Goal: Transaction & Acquisition: Subscribe to service/newsletter

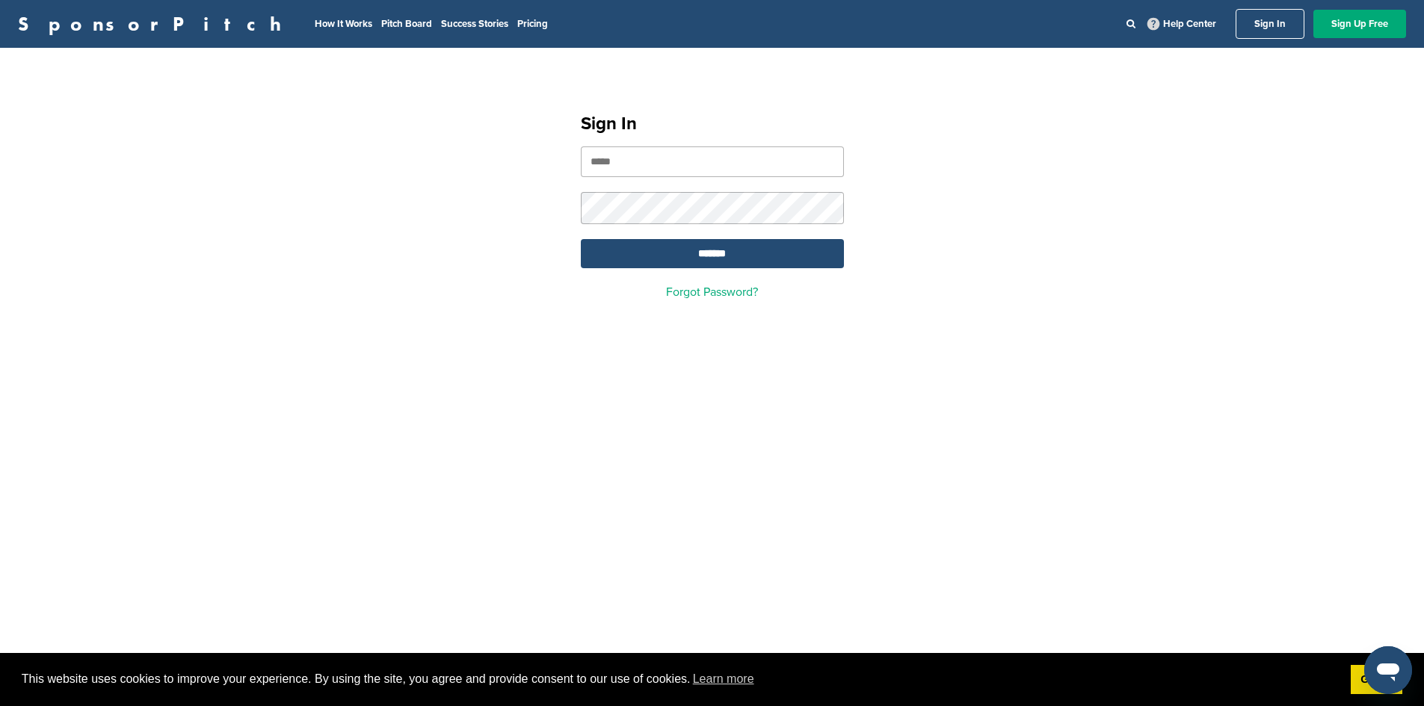
click at [736, 161] on input "email" at bounding box center [712, 161] width 263 height 31
type input "**********"
click at [581, 239] on input "*******" at bounding box center [712, 253] width 263 height 29
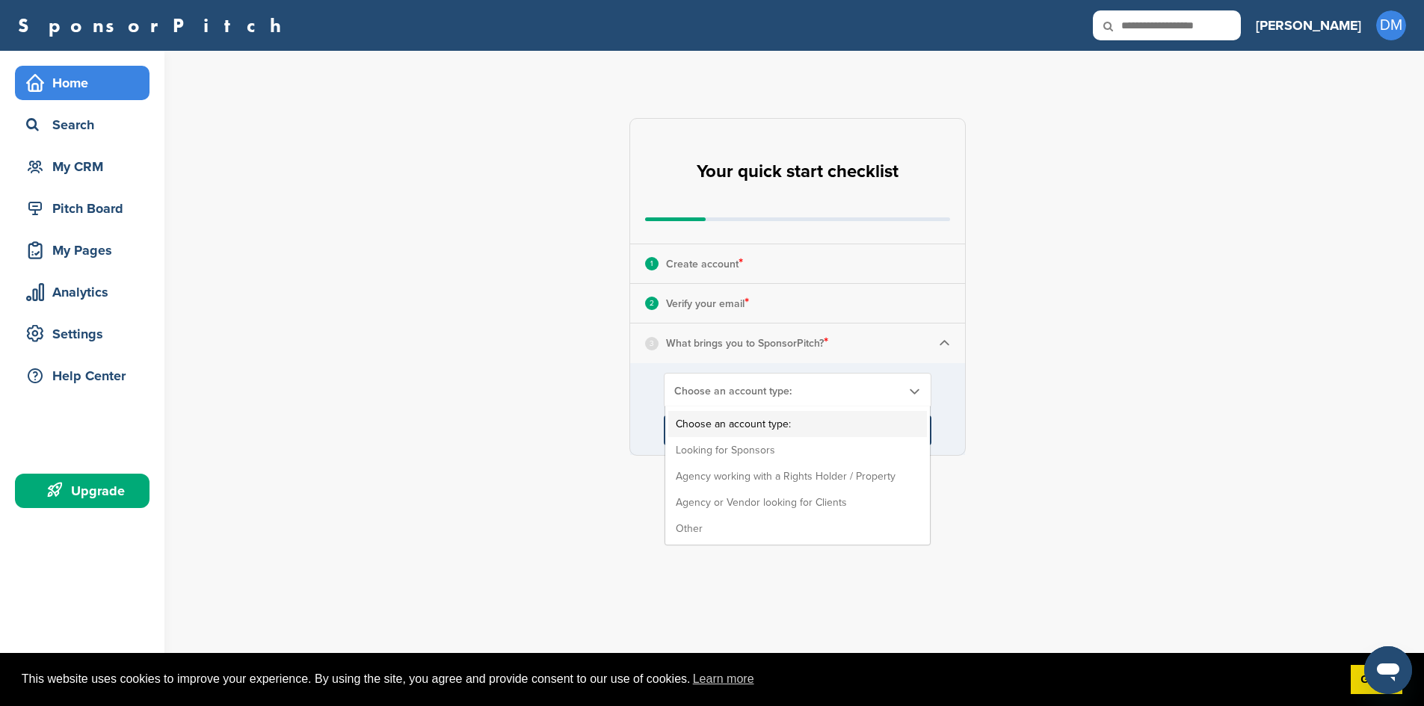
click at [785, 395] on span "Choose an account type:" at bounding box center [787, 391] width 227 height 13
click at [790, 454] on li "Looking for Sponsors" at bounding box center [797, 450] width 259 height 26
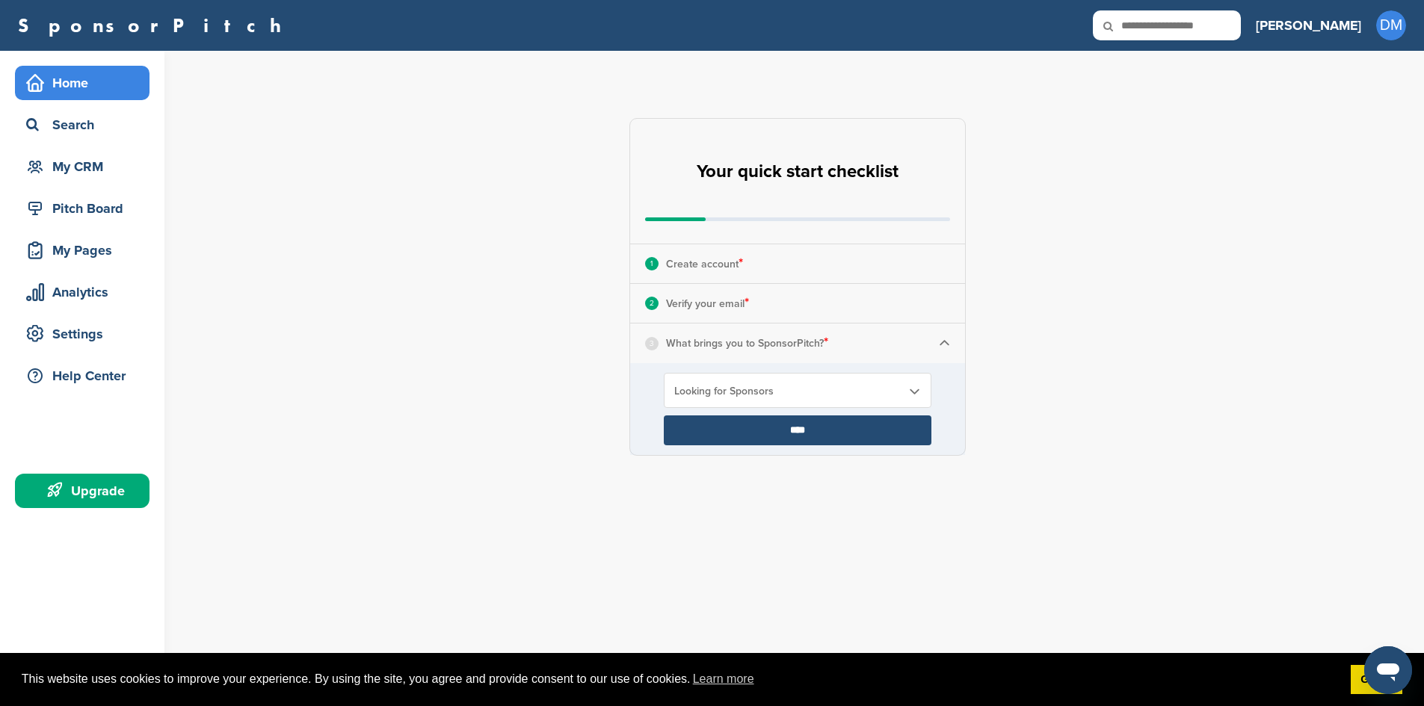
click at [797, 433] on input "****" at bounding box center [798, 431] width 268 height 30
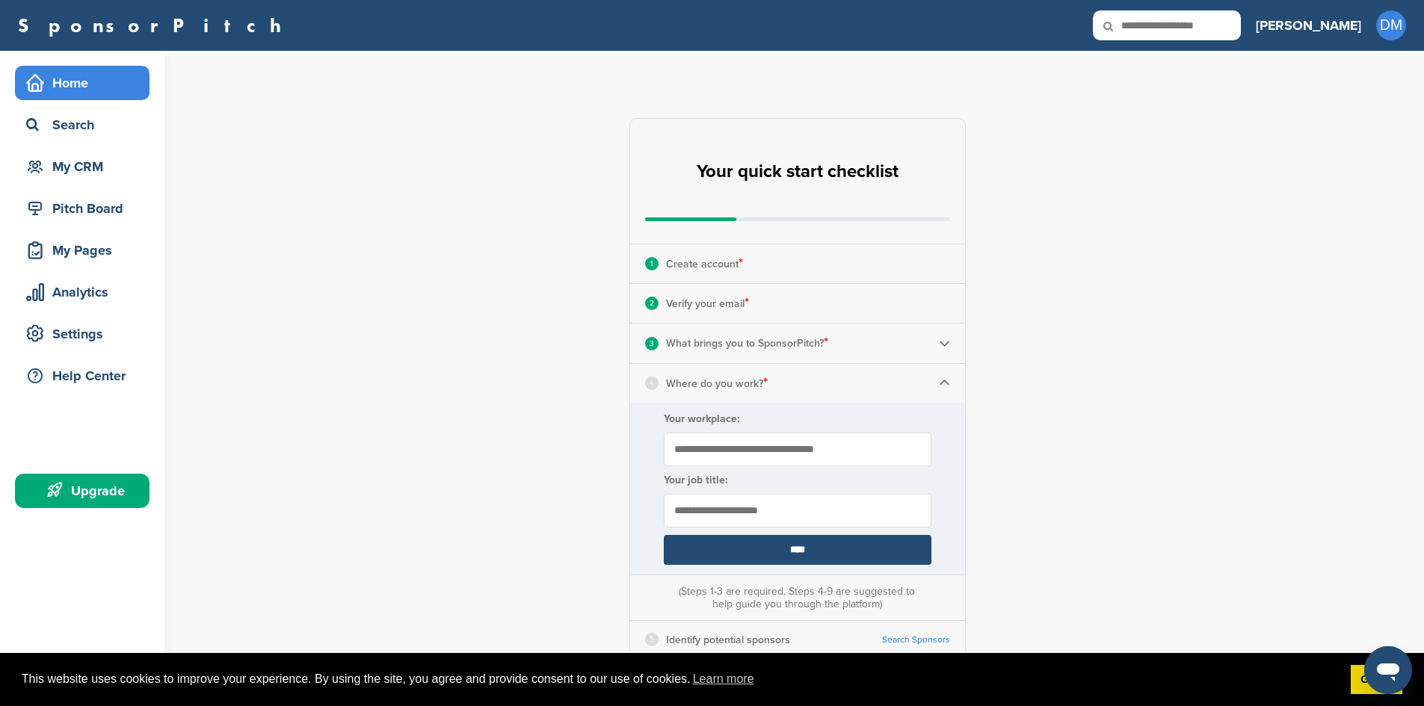
click at [815, 452] on input "Your workplace:" at bounding box center [798, 450] width 268 height 34
type input "**********"
click at [744, 513] on input "text" at bounding box center [798, 511] width 268 height 34
type input "*********"
click at [870, 540] on input "****" at bounding box center [798, 550] width 268 height 30
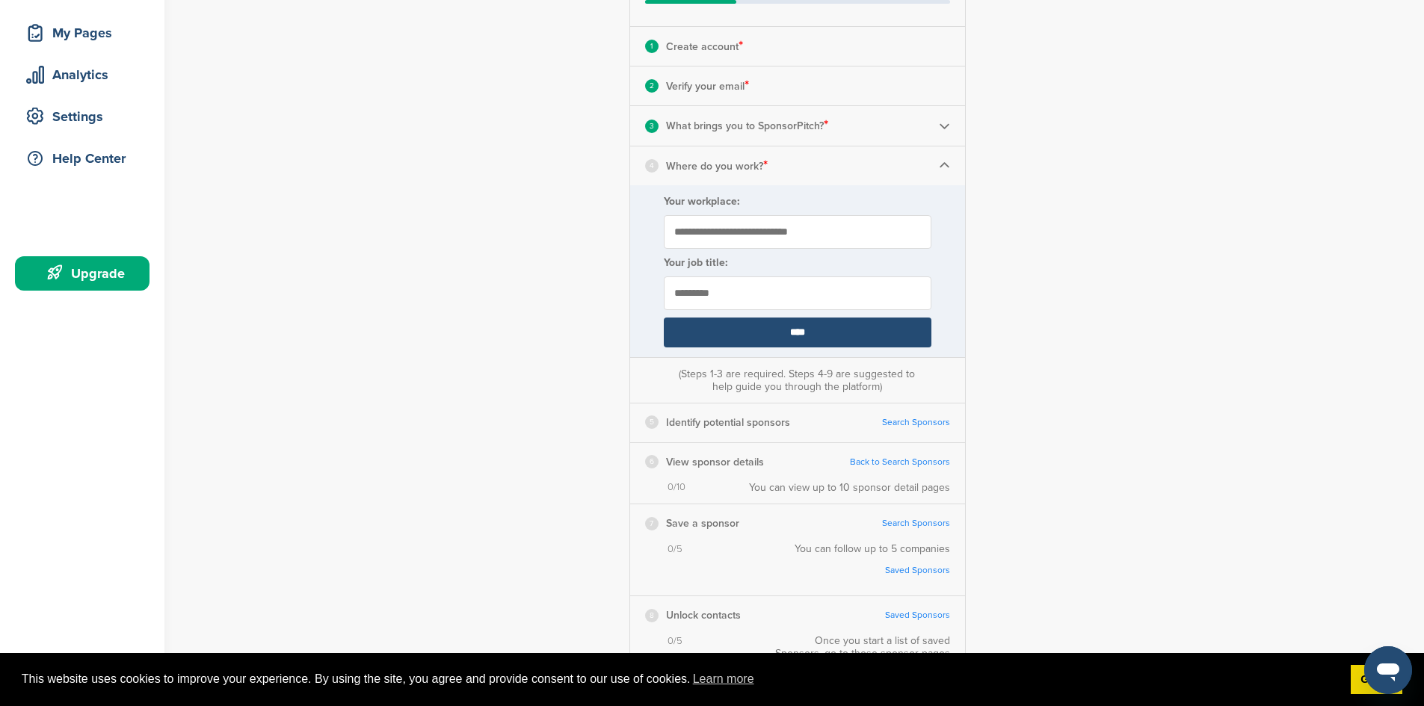
scroll to position [224, 0]
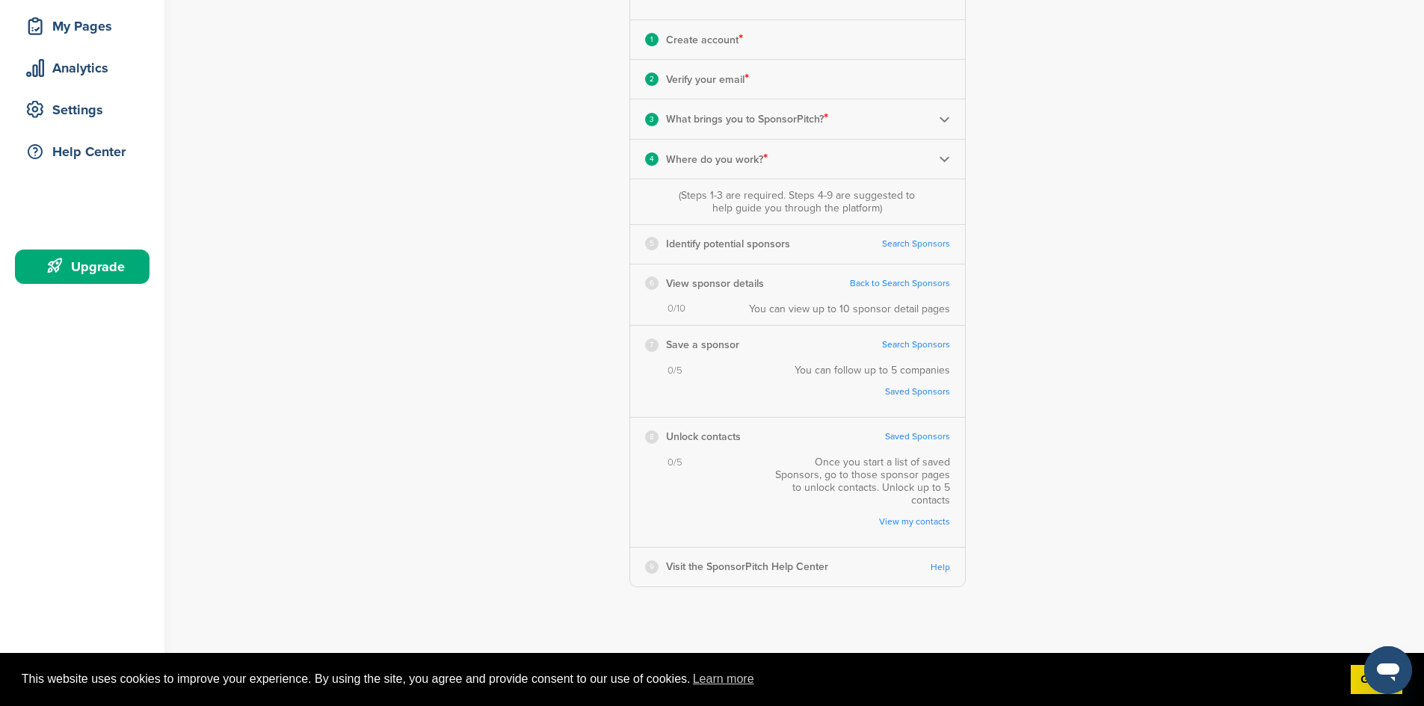
click at [919, 240] on link "Search Sponsors" at bounding box center [916, 243] width 68 height 11
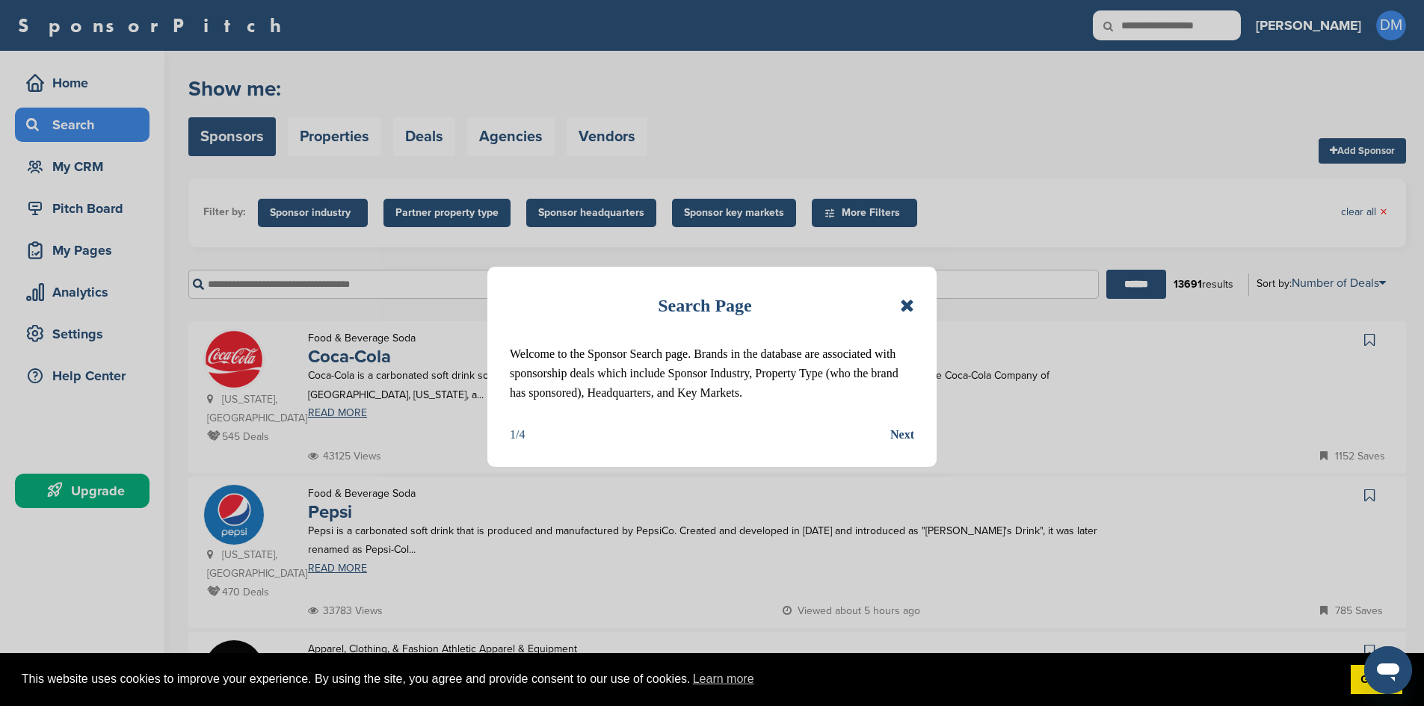
click at [902, 437] on div "Next" at bounding box center [902, 434] width 24 height 19
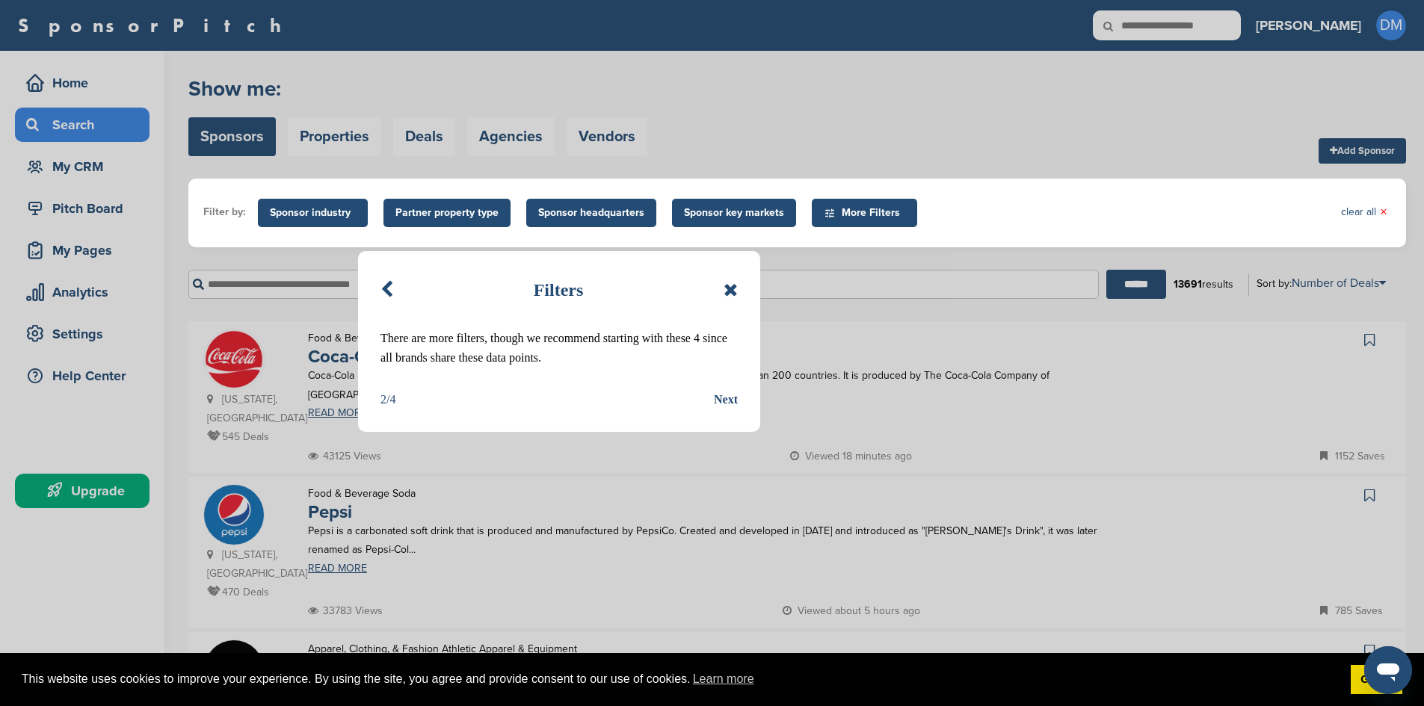
click at [729, 401] on div "Next" at bounding box center [726, 399] width 24 height 19
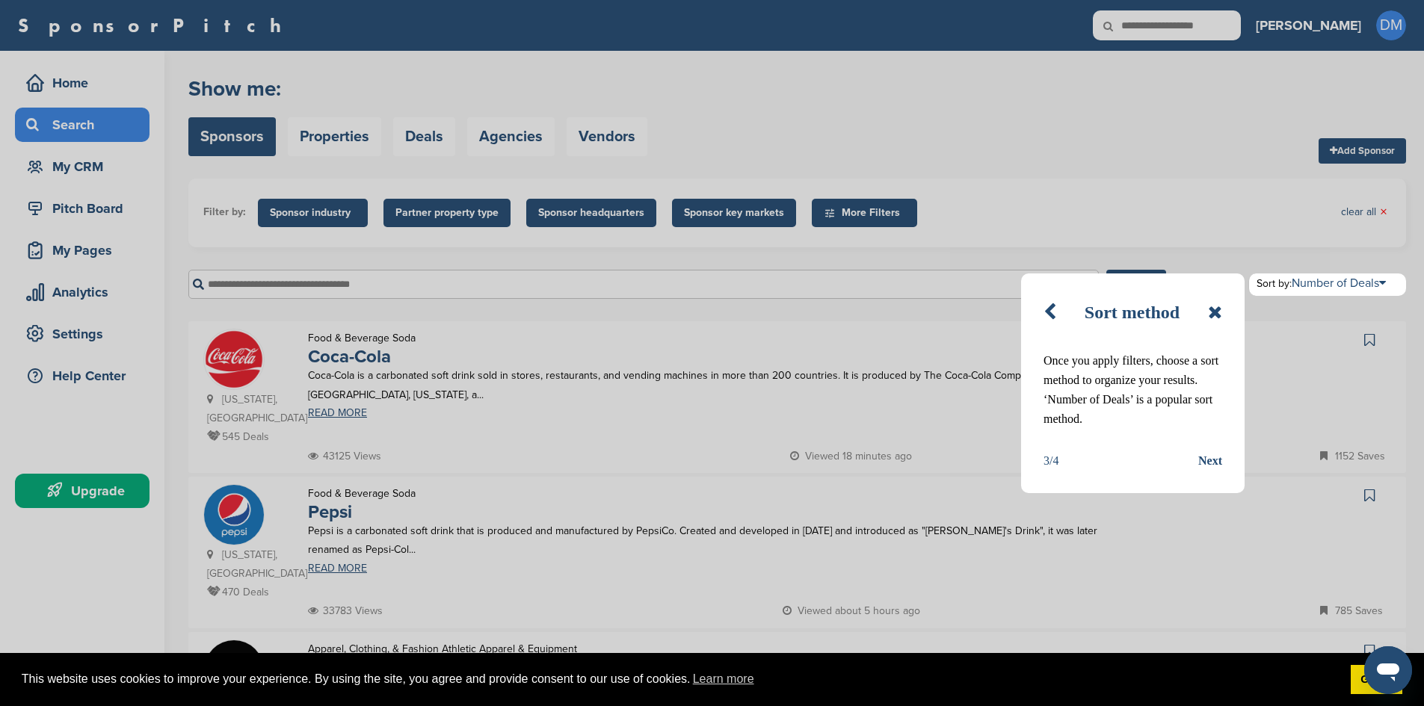
click at [1211, 306] on icon at bounding box center [1215, 312] width 14 height 18
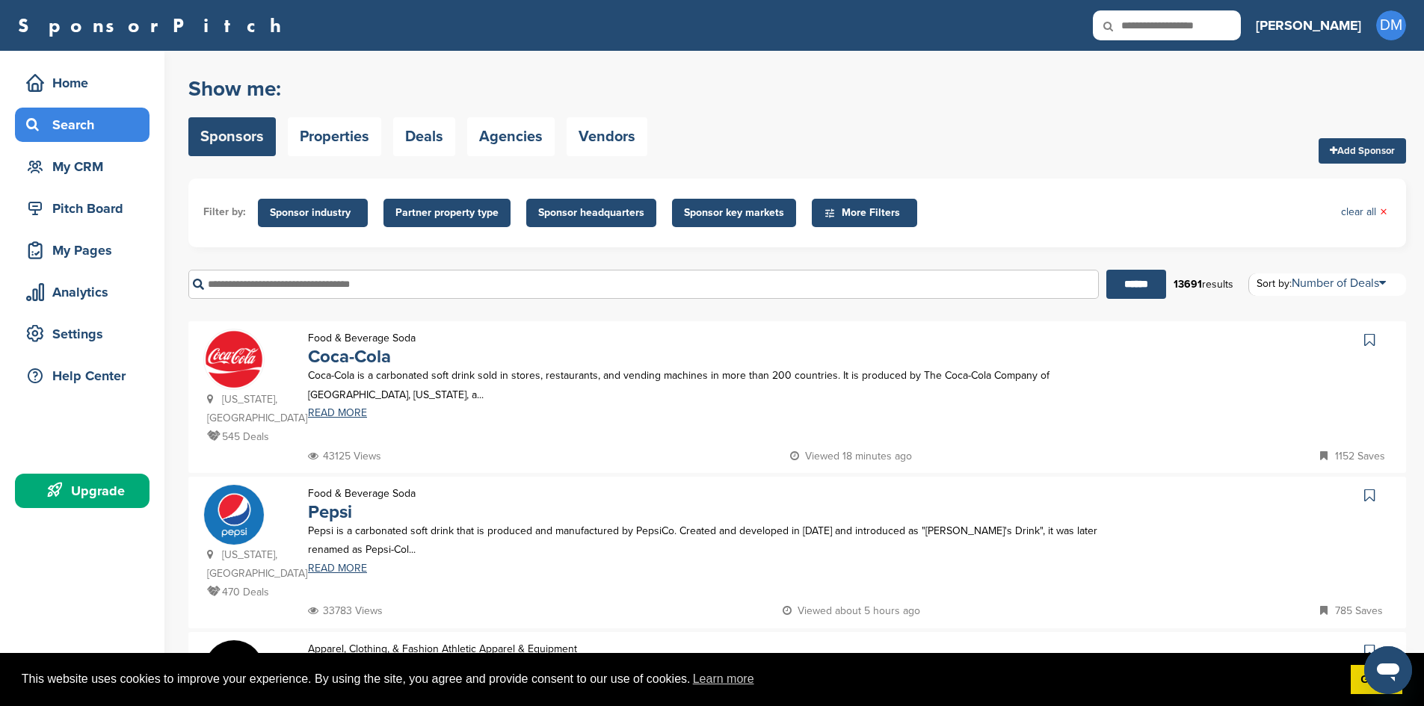
click at [1370, 337] on icon at bounding box center [1369, 340] width 10 height 15
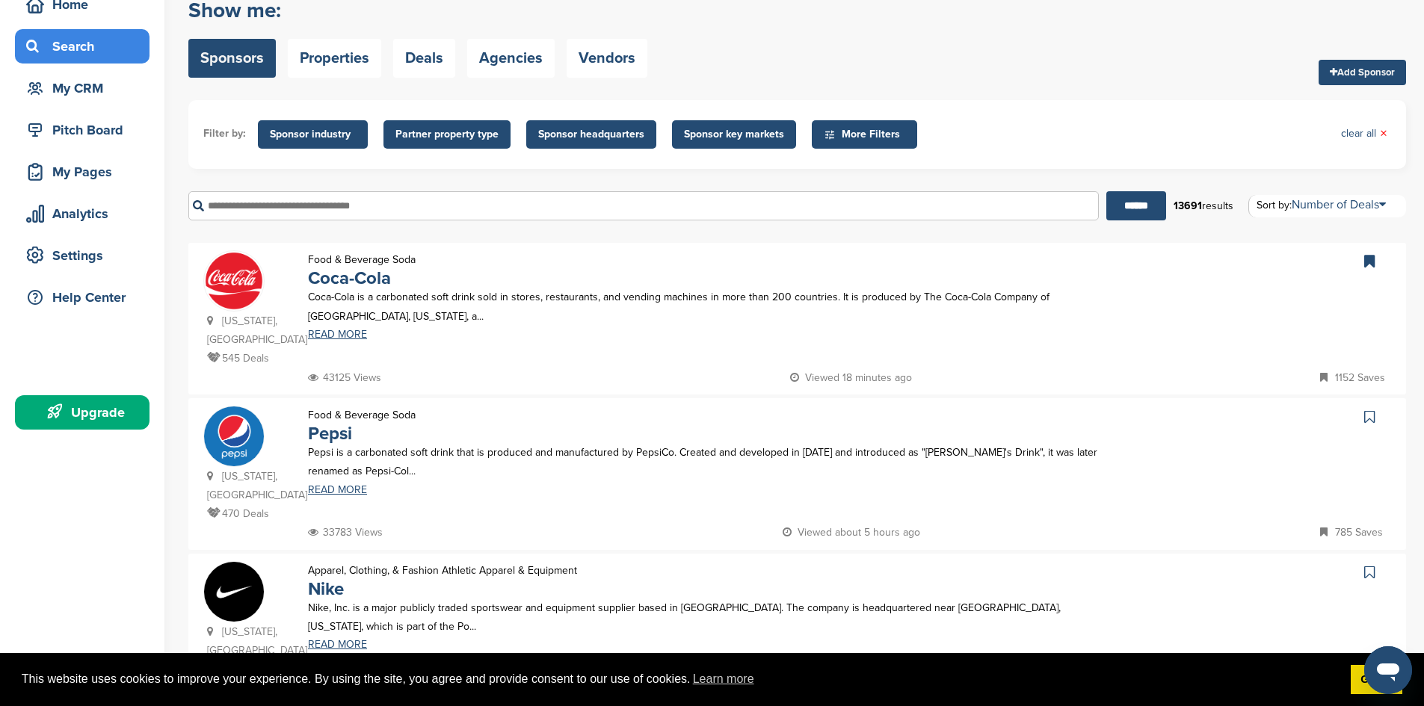
scroll to position [224, 0]
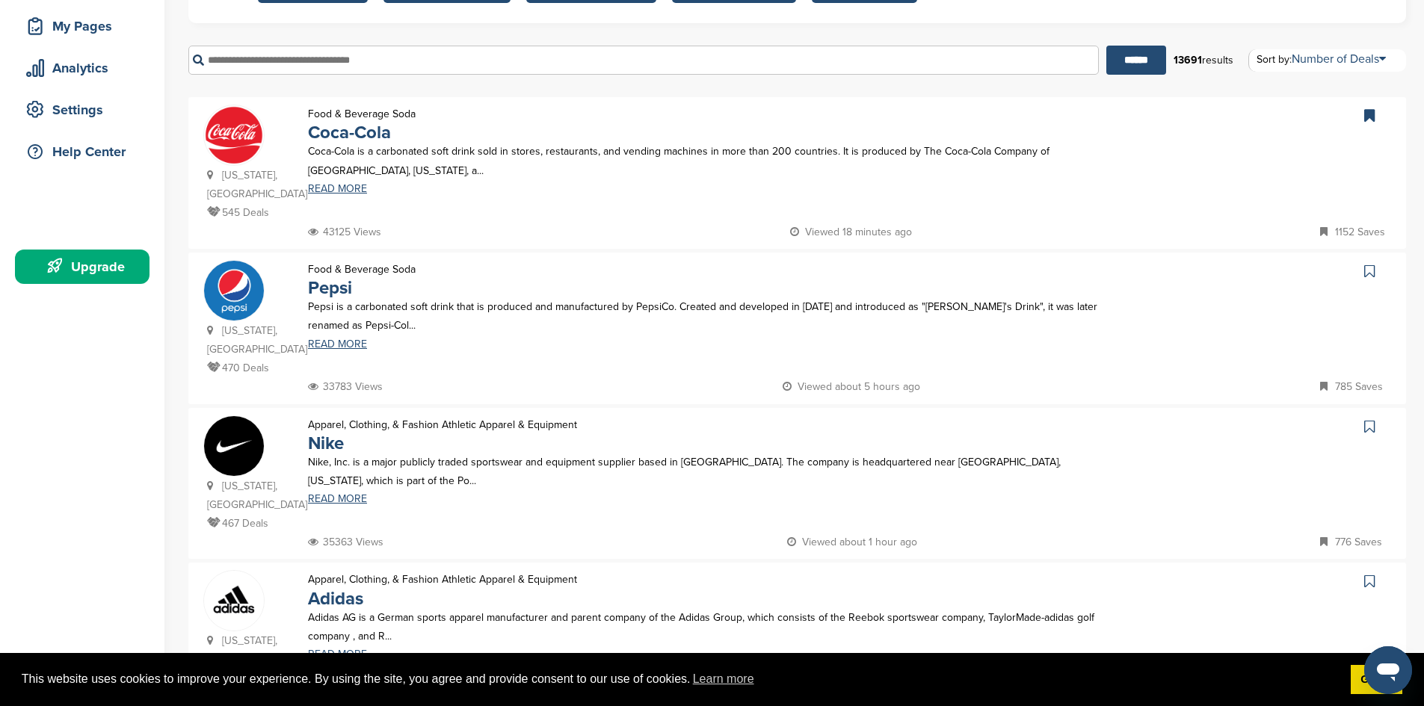
click at [1370, 264] on icon at bounding box center [1369, 271] width 10 height 15
click at [1368, 419] on icon at bounding box center [1369, 426] width 10 height 15
click at [1371, 574] on icon at bounding box center [1369, 581] width 10 height 15
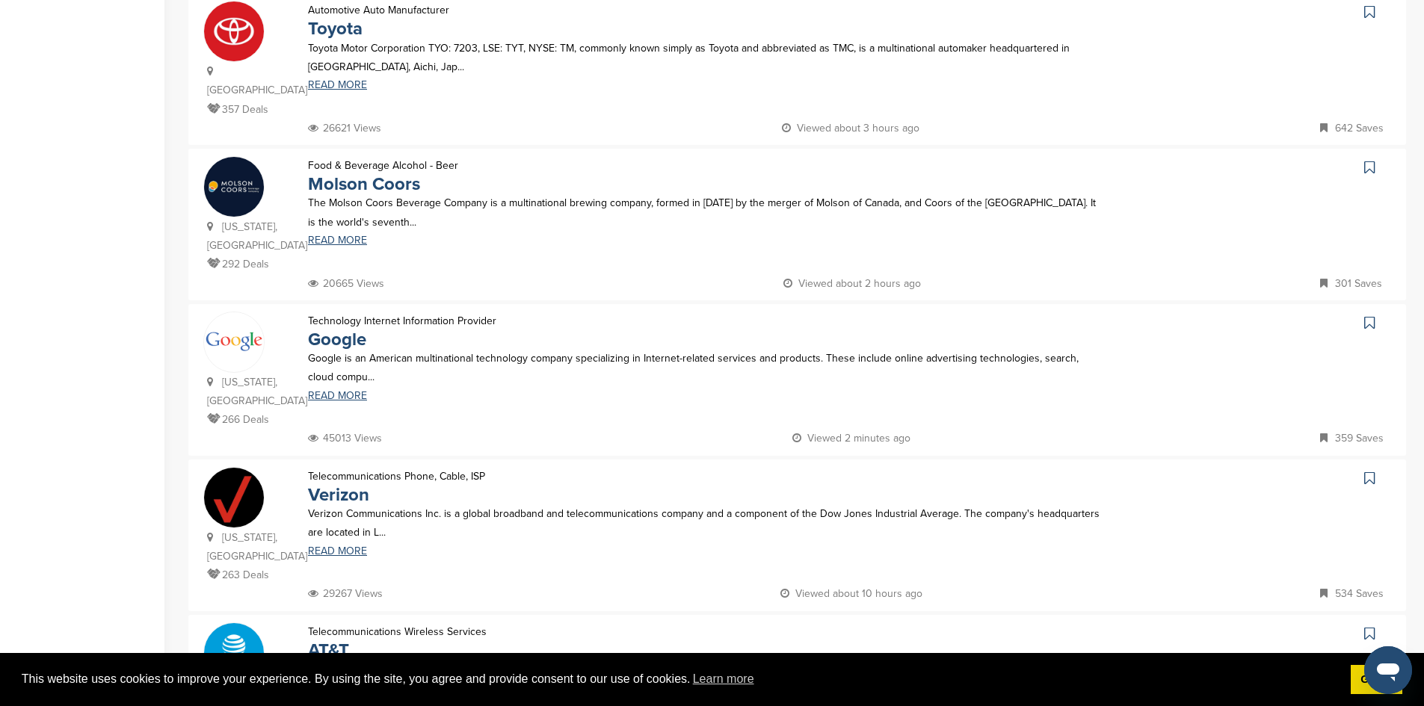
scroll to position [972, 0]
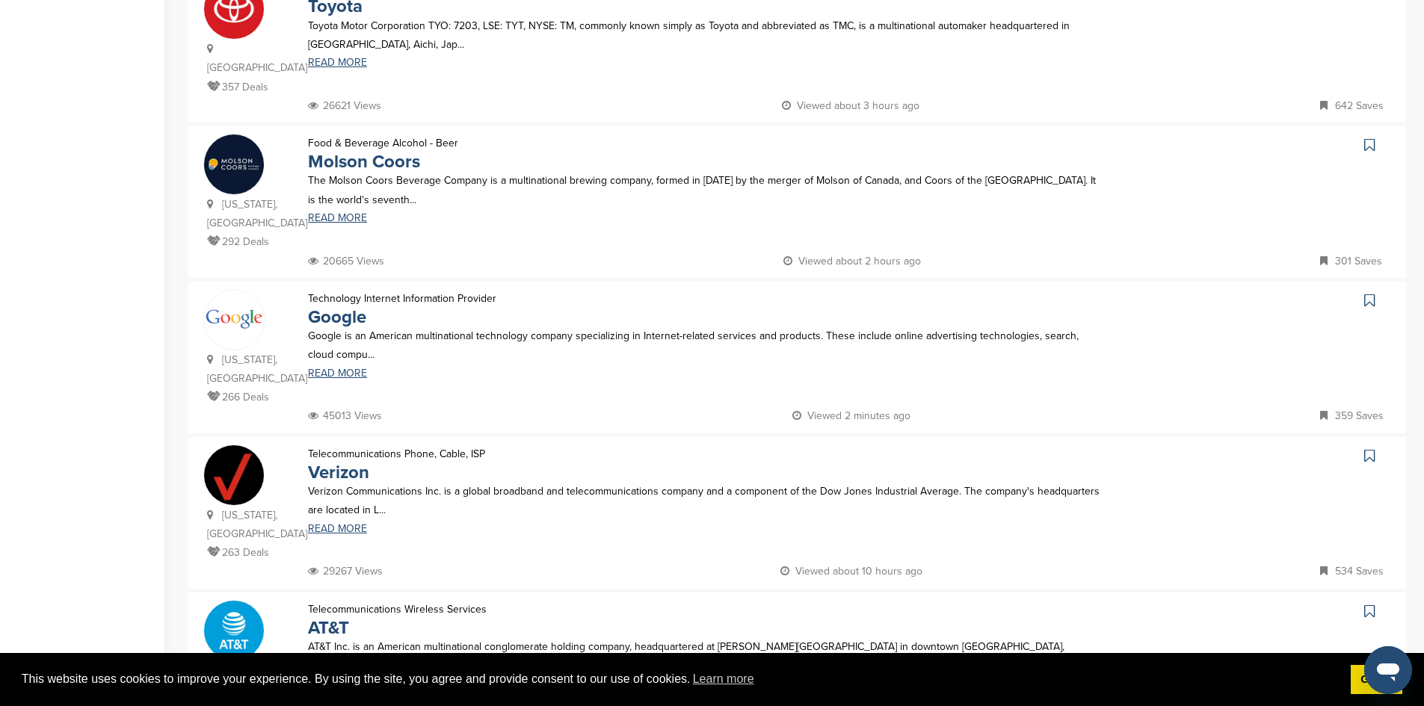
click at [1370, 293] on icon at bounding box center [1369, 300] width 10 height 15
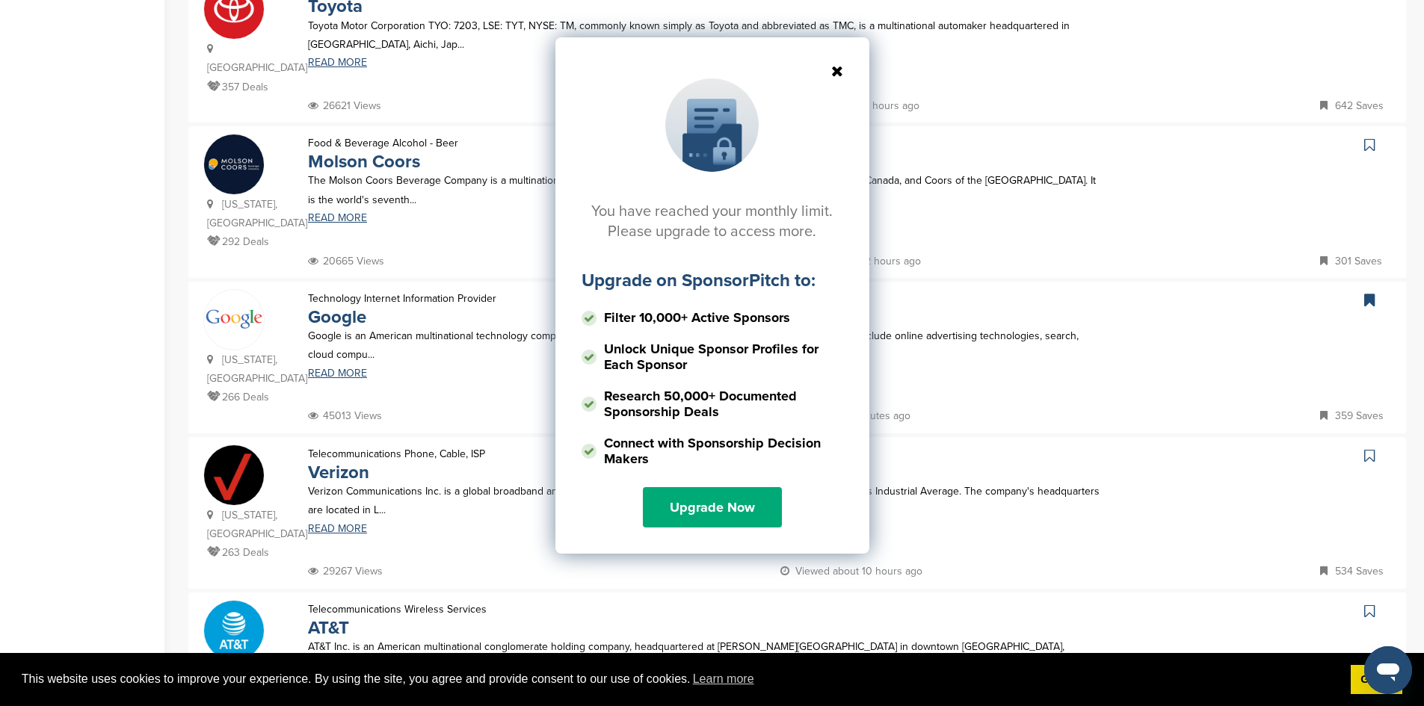
click at [839, 68] on icon at bounding box center [712, 71] width 262 height 15
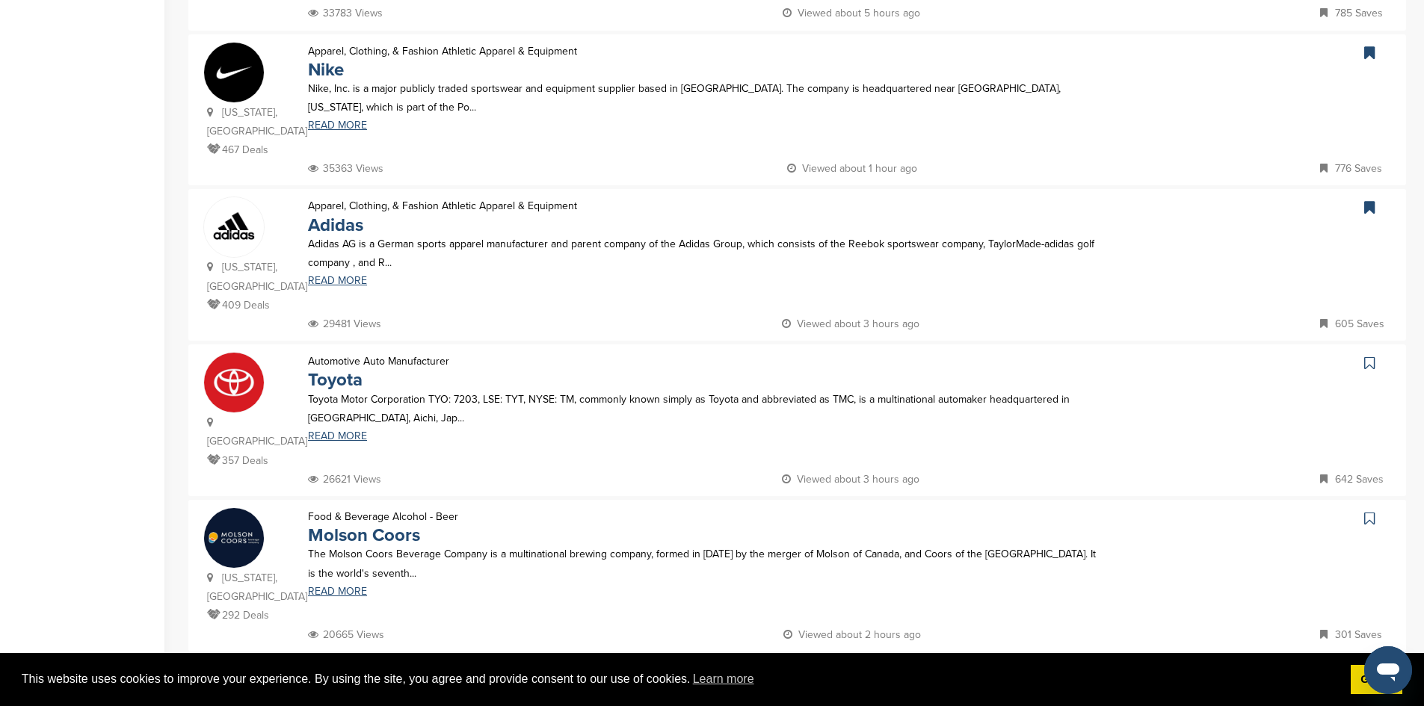
scroll to position [0, 0]
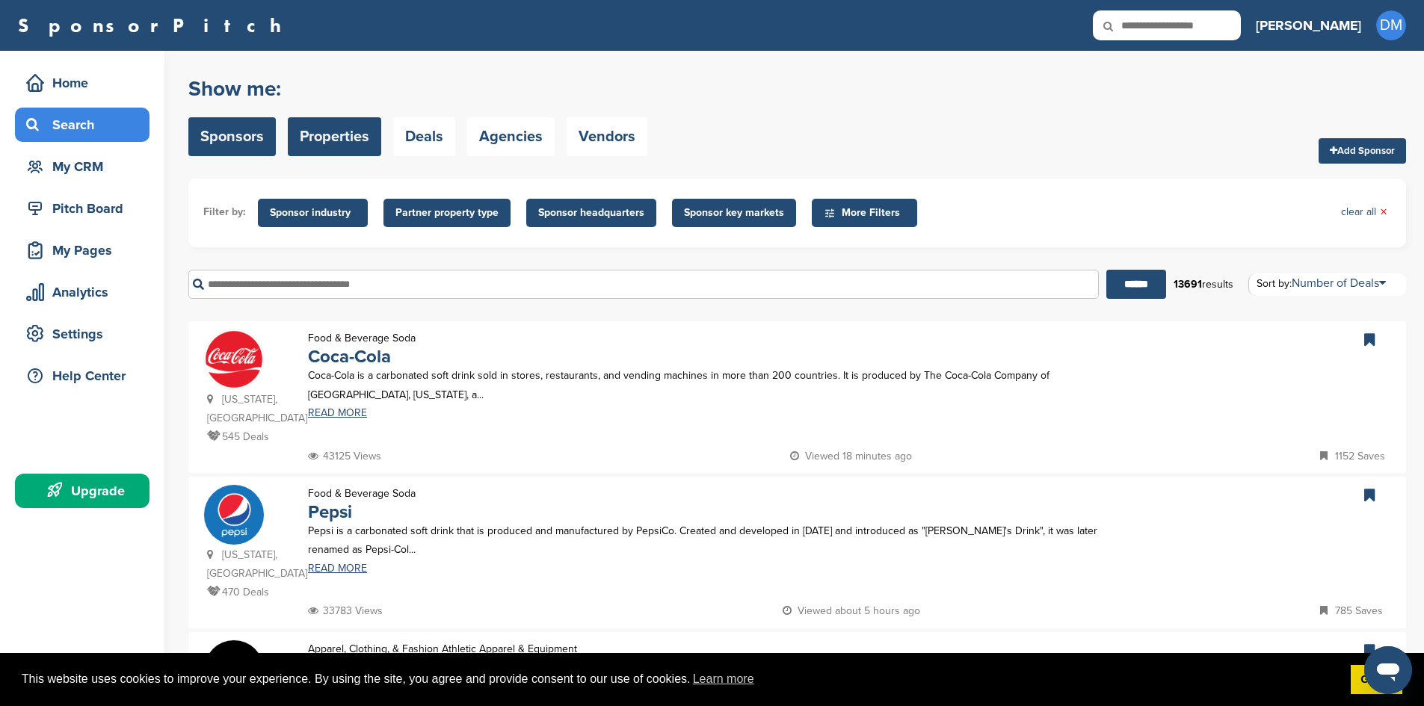
click at [354, 141] on link "Properties" at bounding box center [334, 136] width 93 height 39
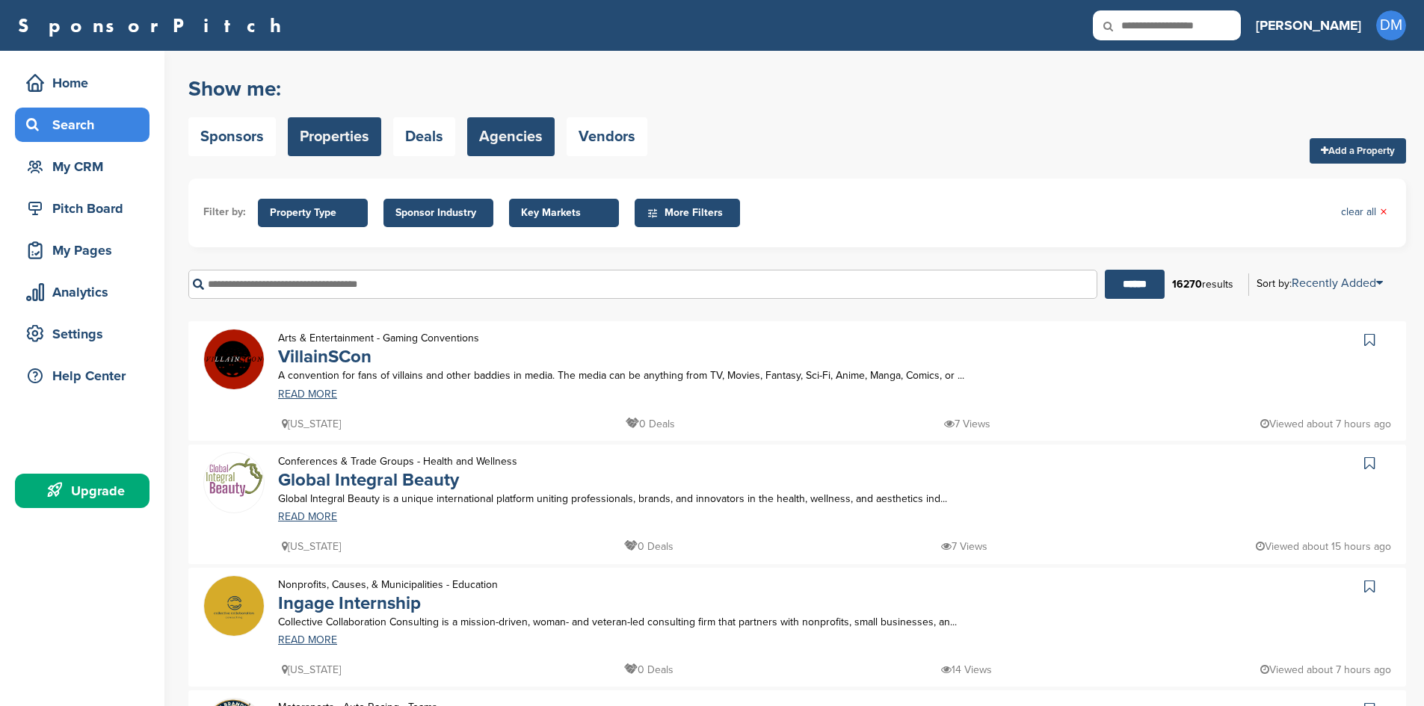
click at [528, 130] on link "Agencies" at bounding box center [510, 136] width 87 height 39
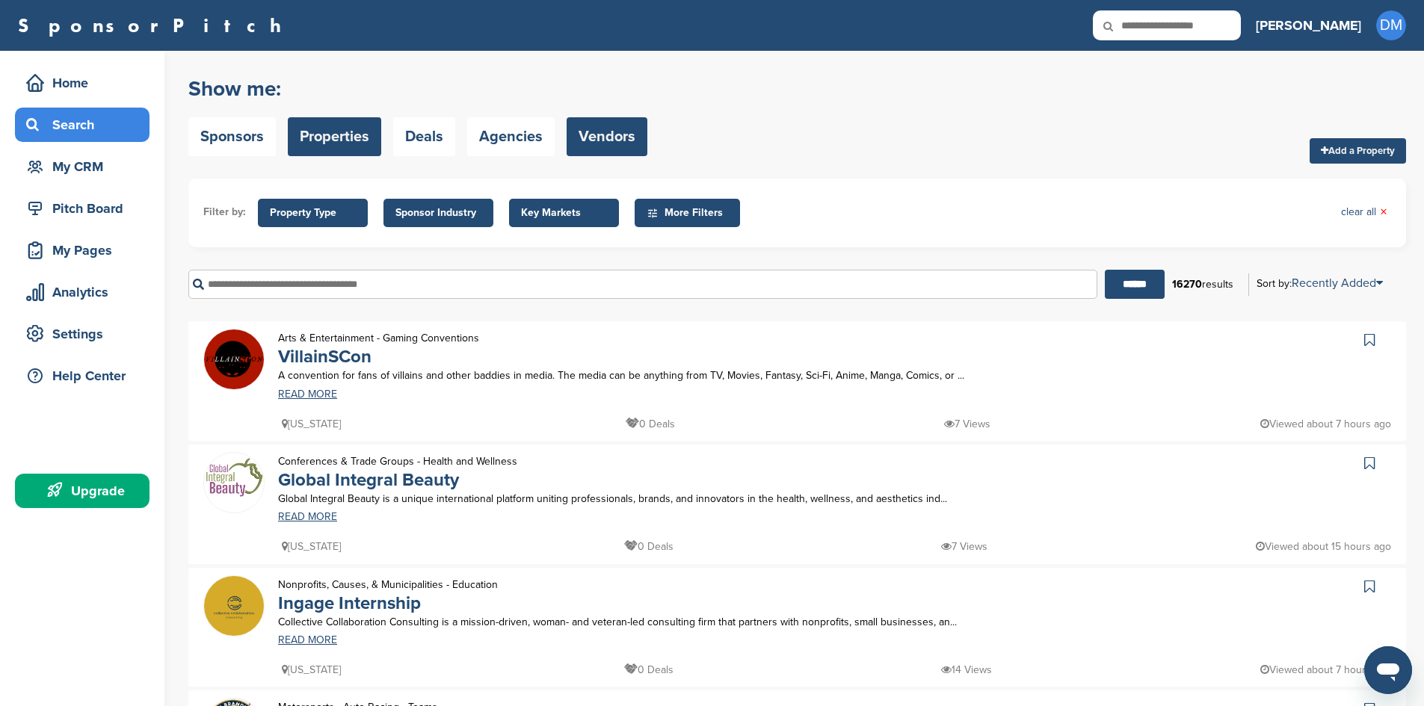
click at [580, 132] on link "Vendors" at bounding box center [606, 136] width 81 height 39
click at [75, 89] on div "Home" at bounding box center [85, 83] width 127 height 27
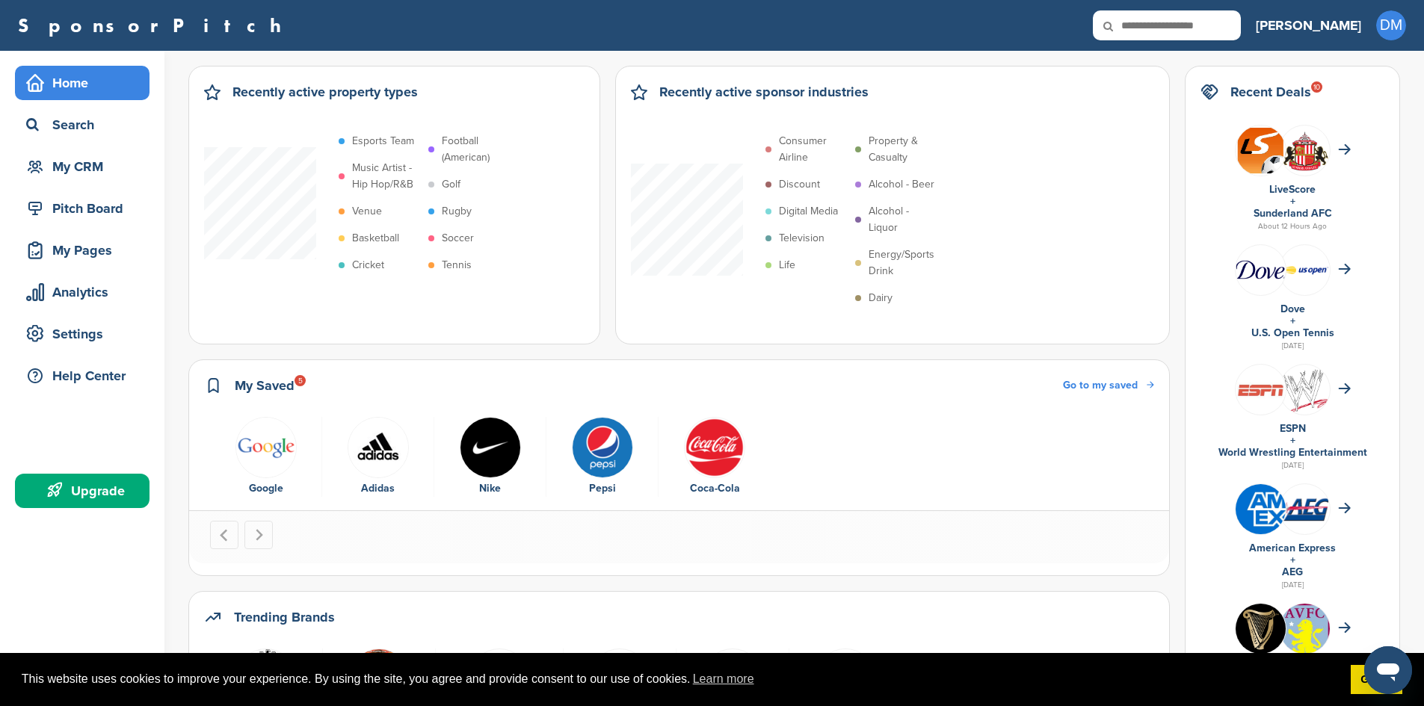
click at [358, 213] on p "Venue" at bounding box center [367, 211] width 30 height 16
click at [117, 253] on div "My Pages" at bounding box center [85, 250] width 127 height 27
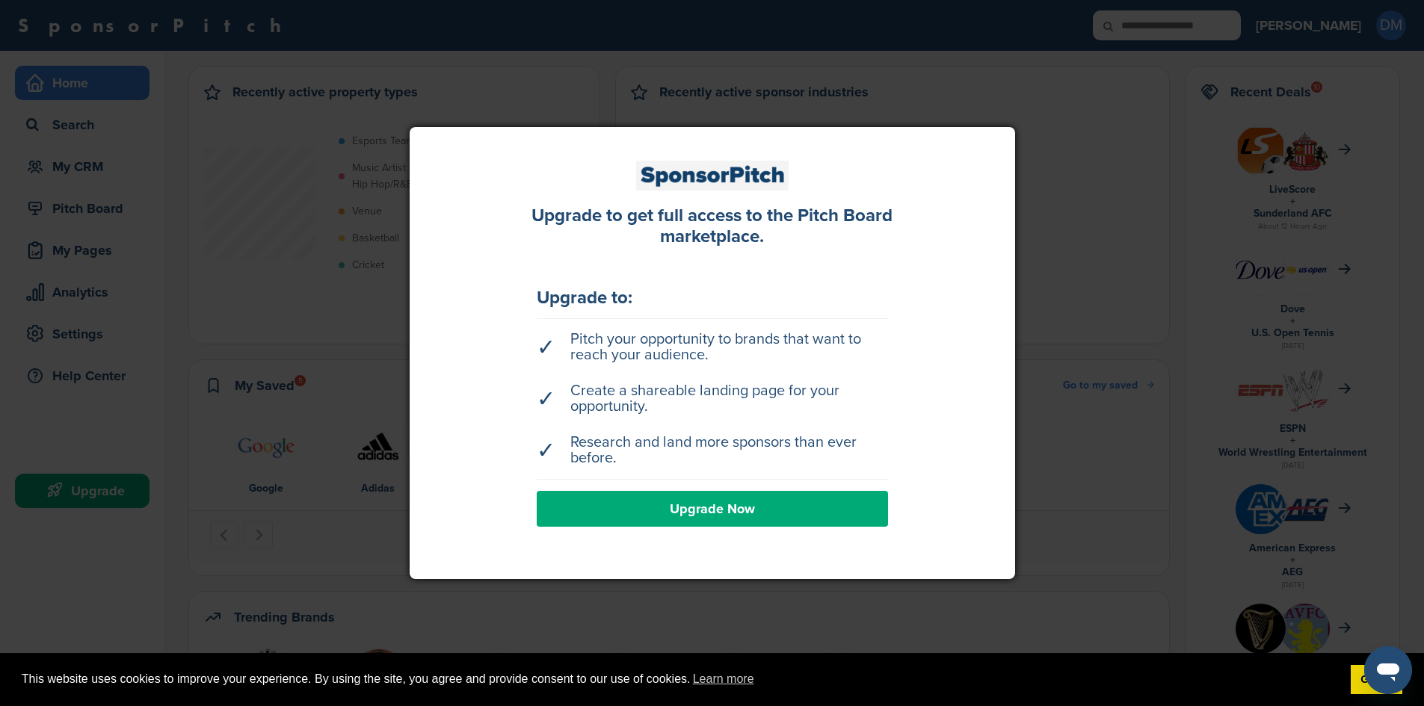
click at [751, 499] on link "Upgrade Now" at bounding box center [712, 509] width 351 height 36
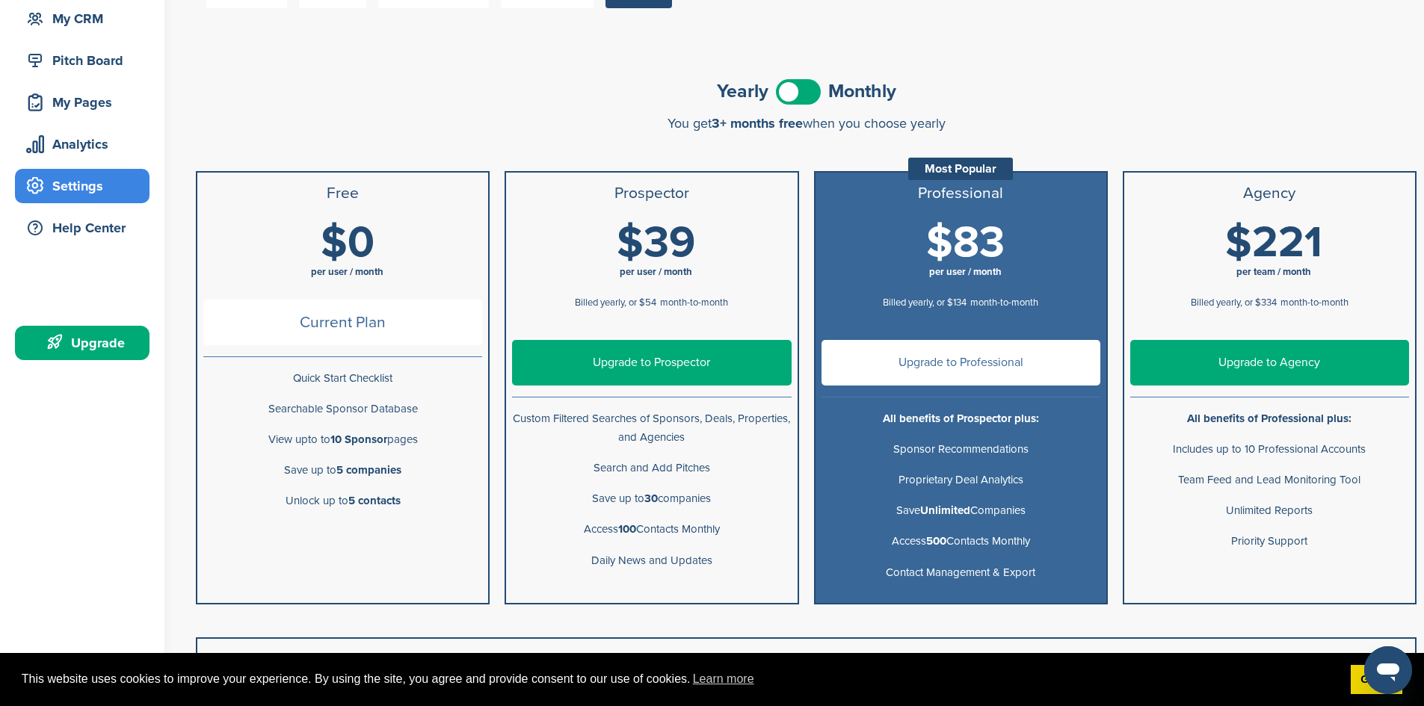
scroll to position [149, 0]
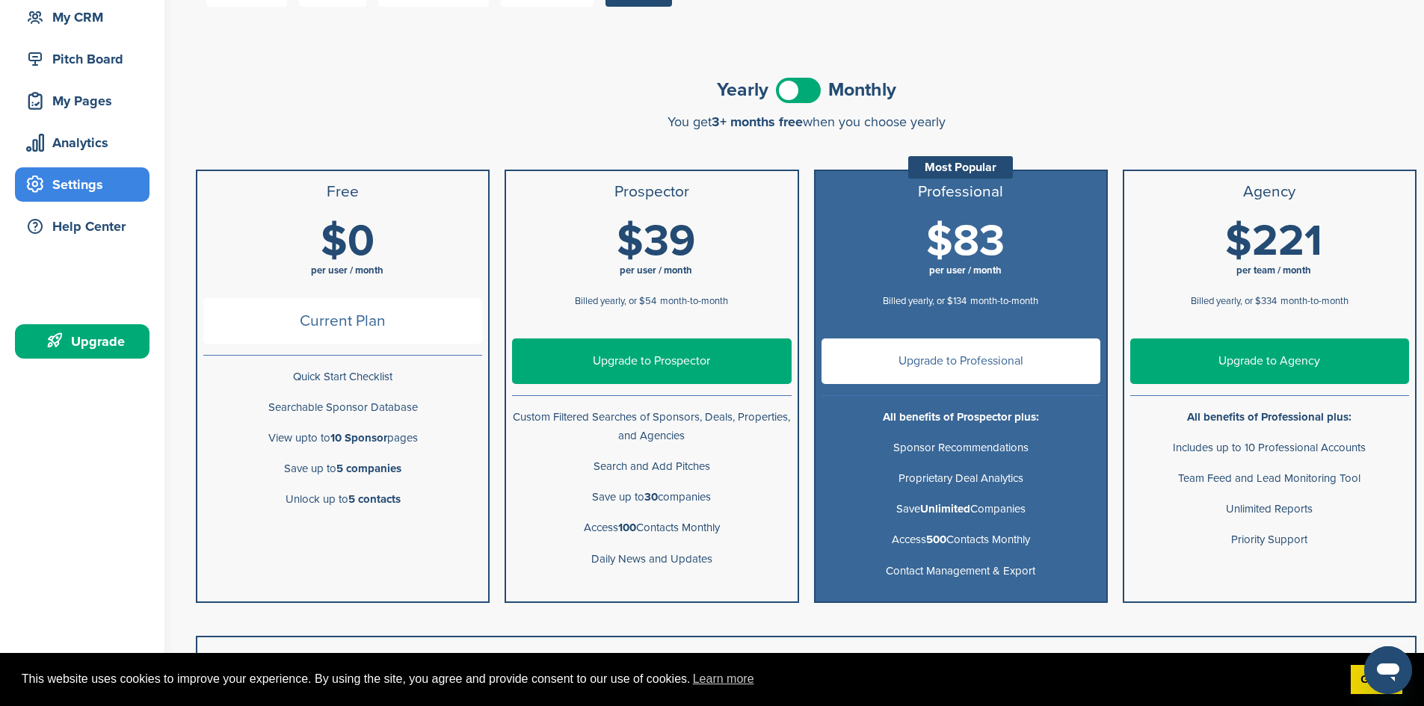
click at [1132, 113] on div "Yearly Monthly You get 3+ months free when you choose yearly You get 3+ months …" at bounding box center [806, 101] width 1220 height 56
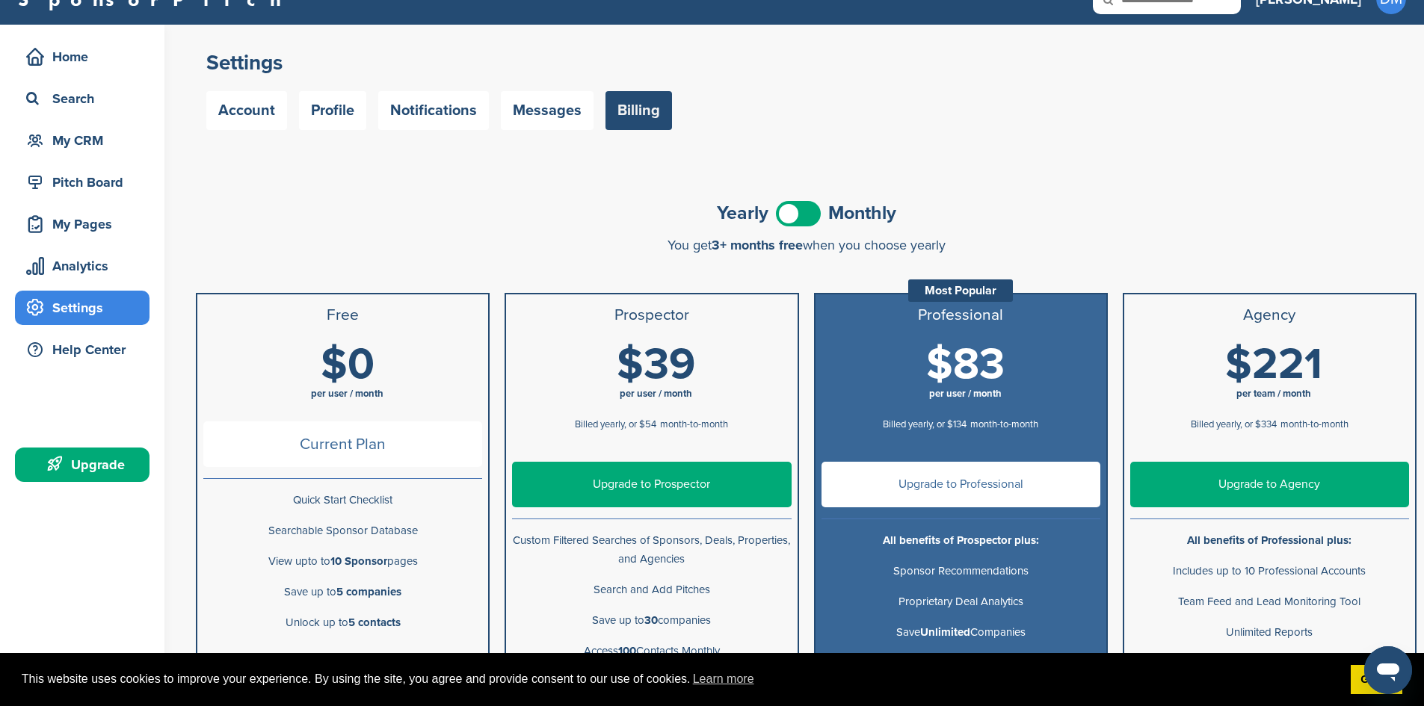
scroll to position [0, 0]
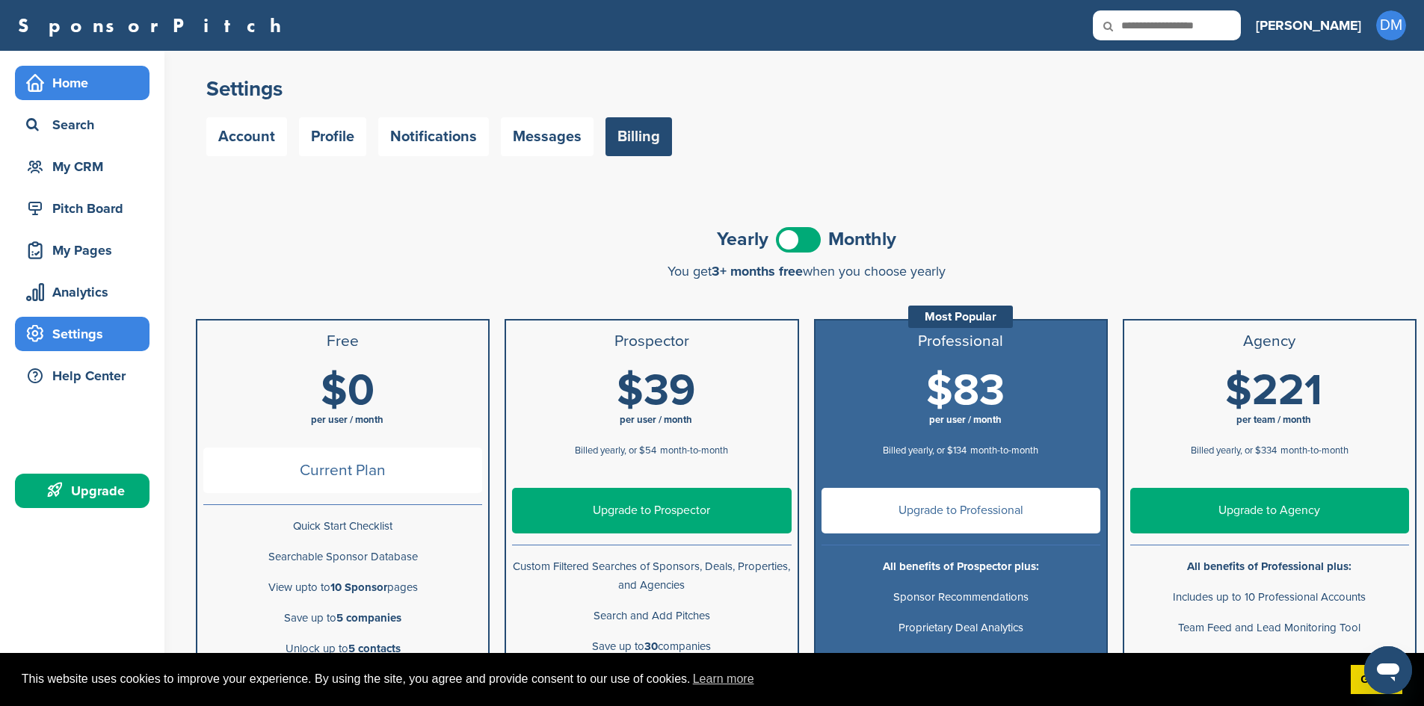
click at [84, 90] on div "Home" at bounding box center [85, 83] width 127 height 27
click at [64, 92] on div "Home" at bounding box center [85, 83] width 127 height 27
